Goal: Information Seeking & Learning: Understand process/instructions

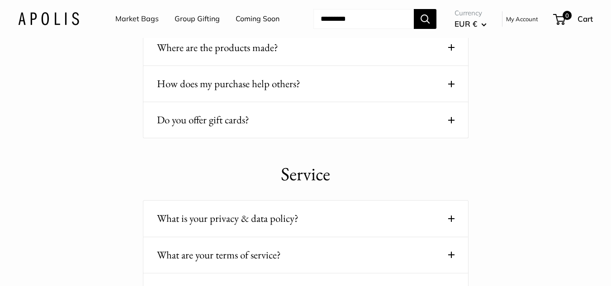
scroll to position [951, 0]
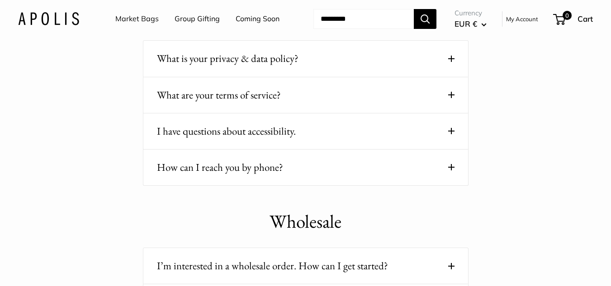
drag, startPoint x: 615, startPoint y: 33, endPoint x: 609, endPoint y: 154, distance: 120.9
click at [609, 154] on html "Market Bags Group Gifting Coming Soon Need help? Text Us: 20919 [EMAIL_ADDRESS]…" at bounding box center [305, 104] width 611 height 2110
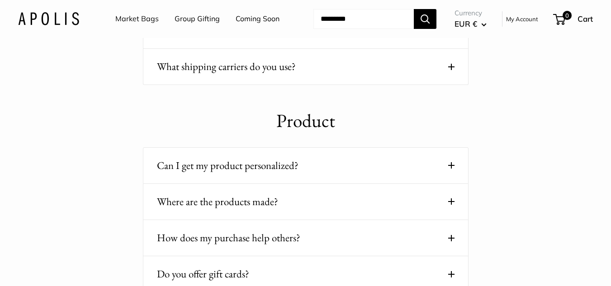
scroll to position [643, 0]
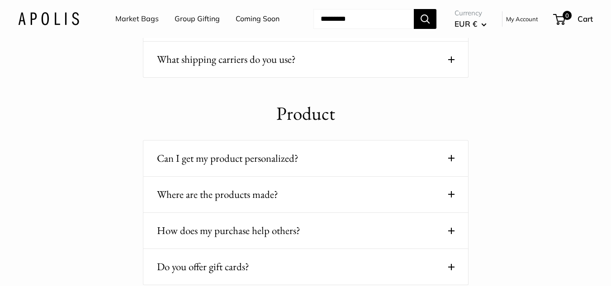
click at [453, 63] on span at bounding box center [451, 60] width 6 height 6
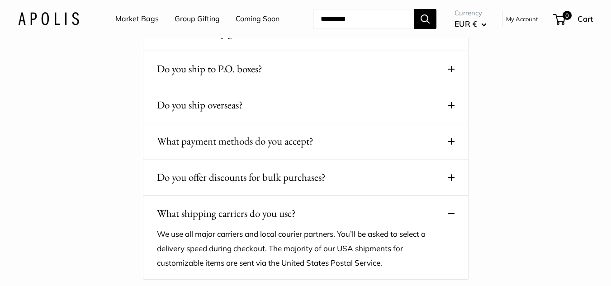
scroll to position [1186, 0]
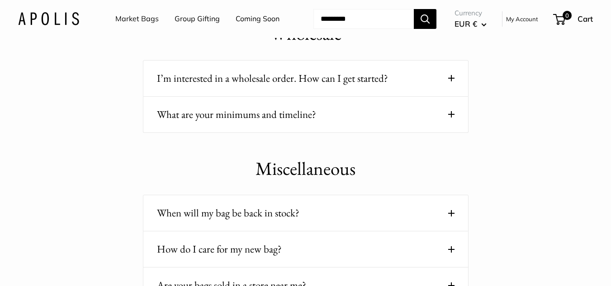
click at [450, 118] on span at bounding box center [451, 114] width 6 height 6
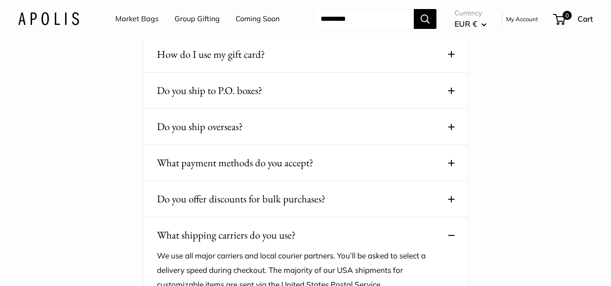
scroll to position [493, 0]
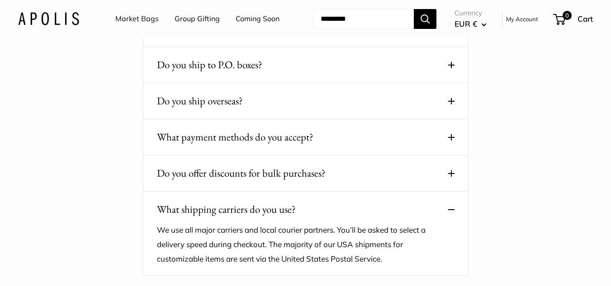
click at [450, 104] on span at bounding box center [451, 101] width 6 height 6
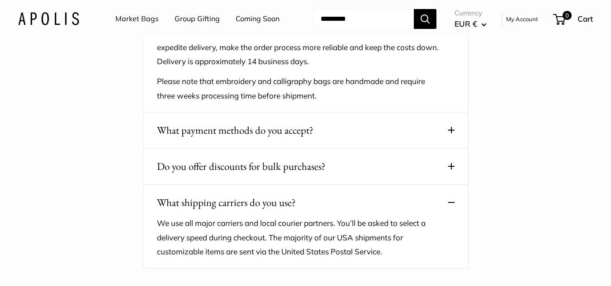
scroll to position [615, 0]
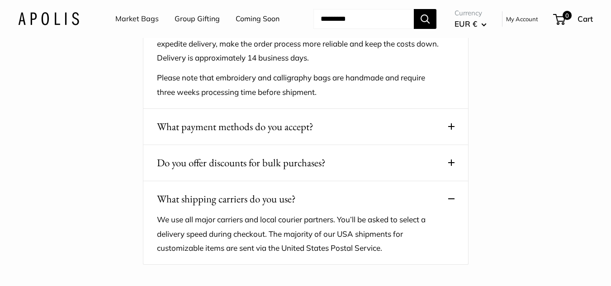
click at [443, 172] on button "Do you offer discounts for bulk purchases?" at bounding box center [306, 163] width 298 height 18
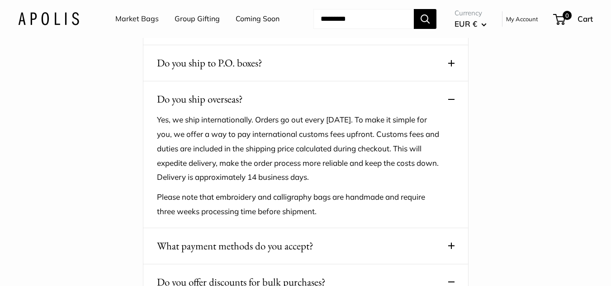
scroll to position [447, 0]
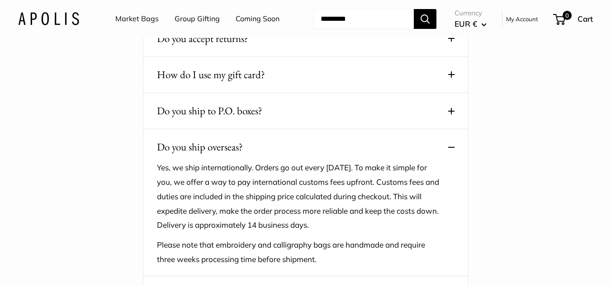
click at [417, 47] on button "Do you accept returns?" at bounding box center [306, 39] width 298 height 18
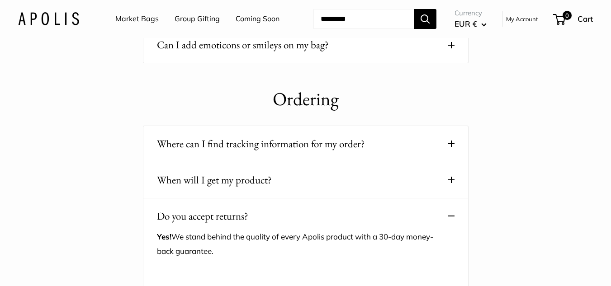
scroll to position [289, 0]
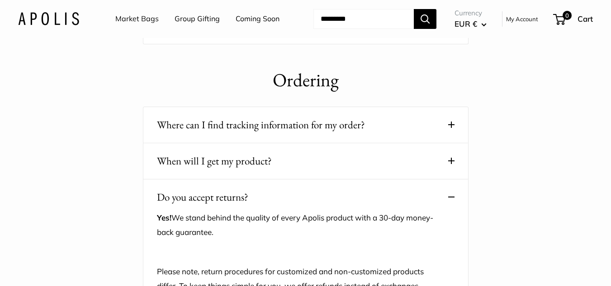
click at [386, 134] on button "Where can I find tracking information for my order?" at bounding box center [306, 125] width 298 height 18
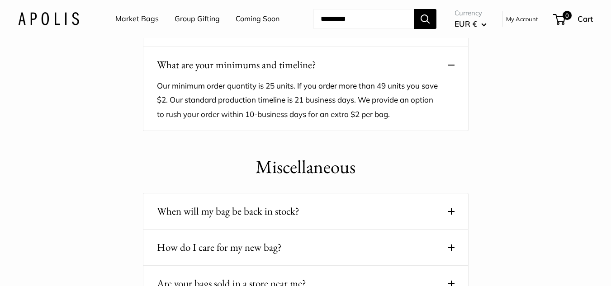
scroll to position [320, 0]
